Goal: Task Accomplishment & Management: Use online tool/utility

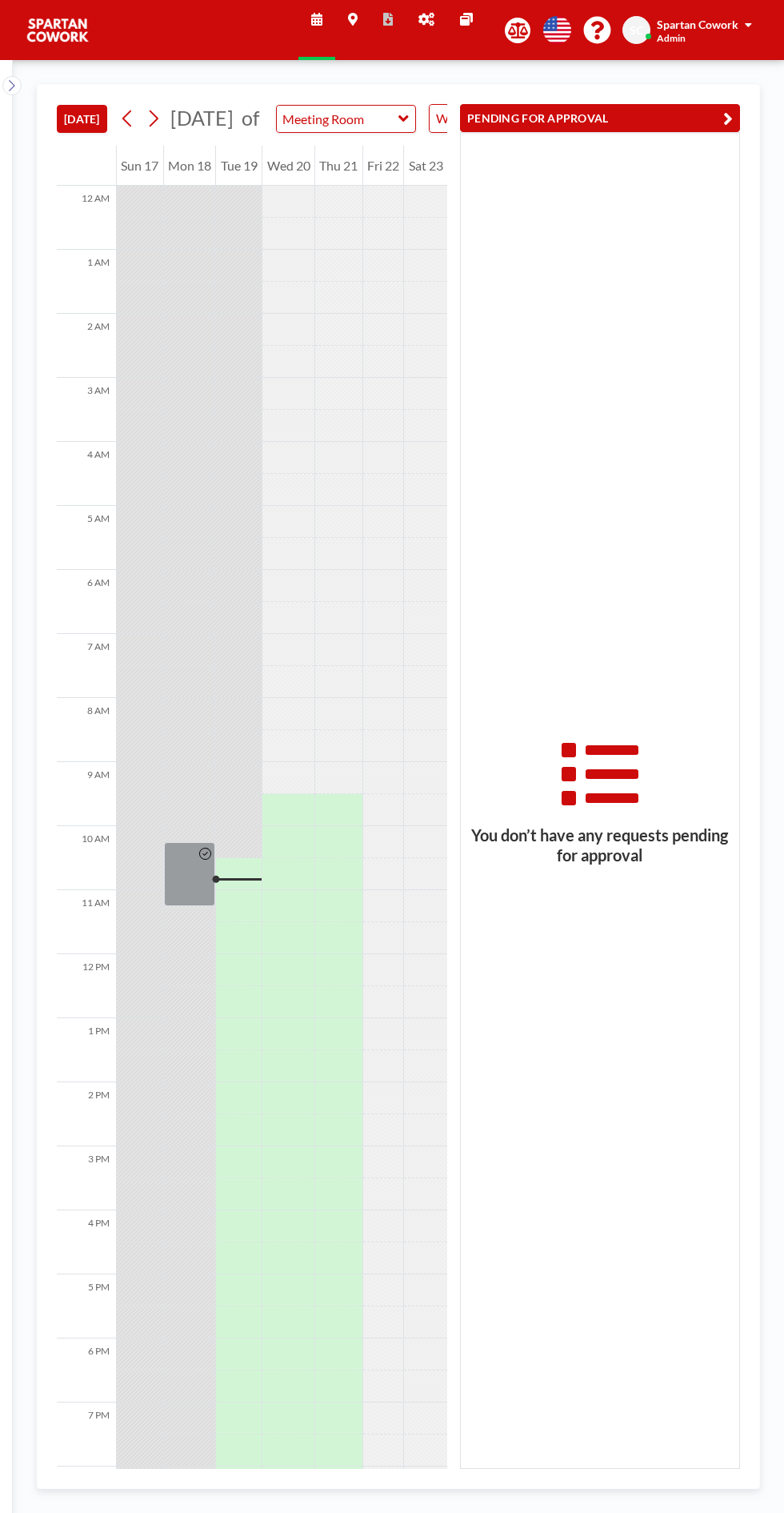
scroll to position [129, 0]
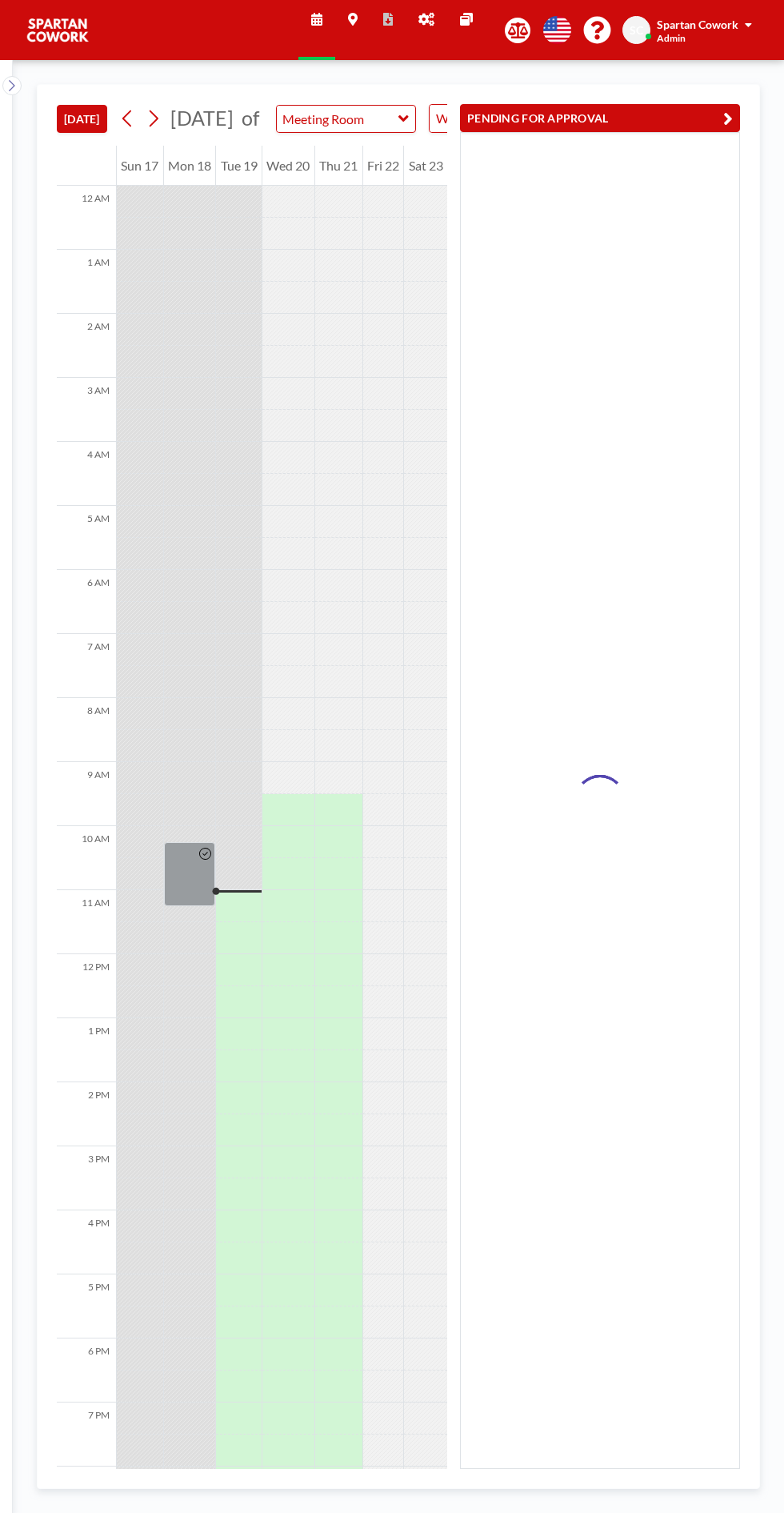
scroll to position [129, 0]
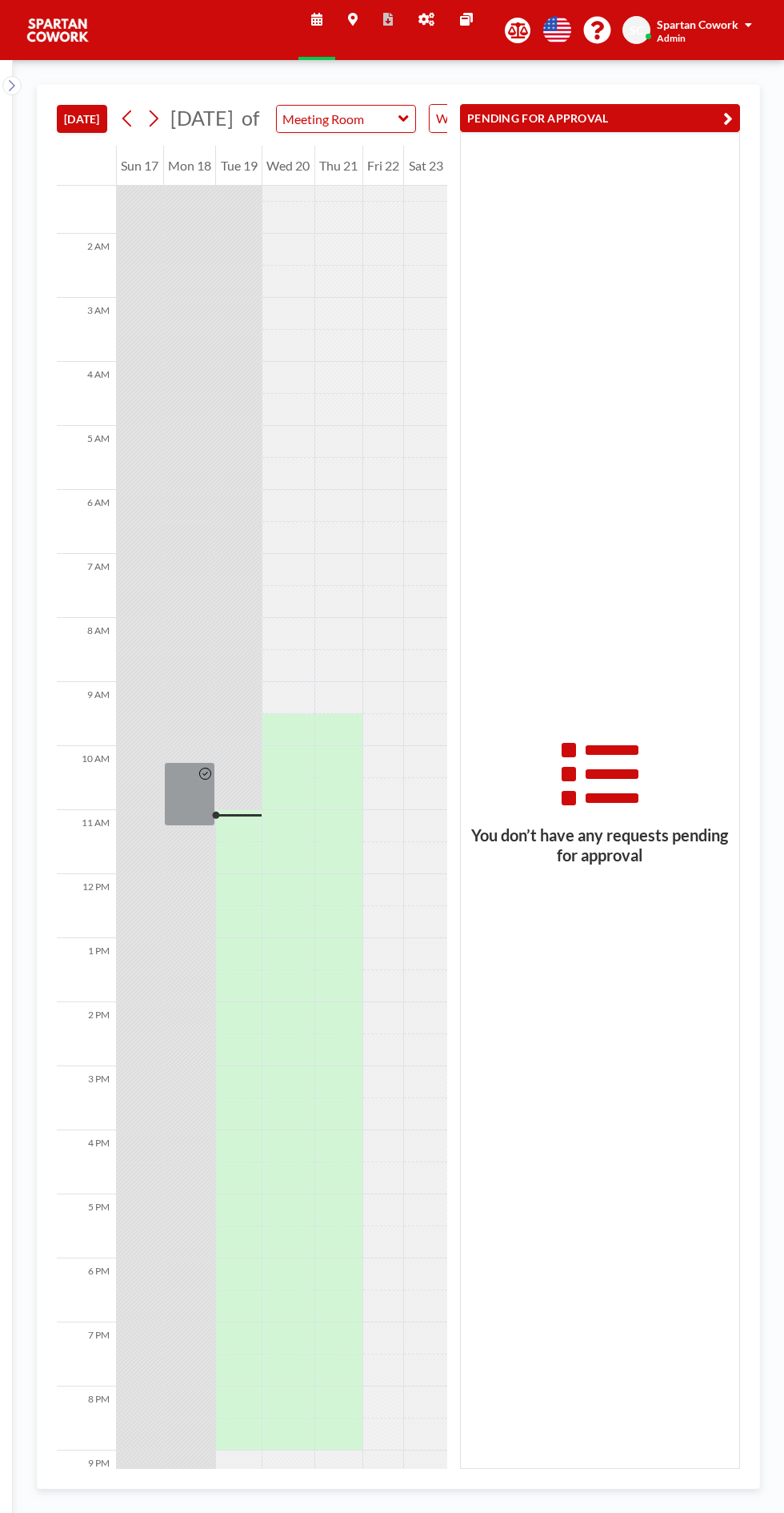
scroll to position [129, 0]
